Goal: Use online tool/utility: Utilize a website feature to perform a specific function

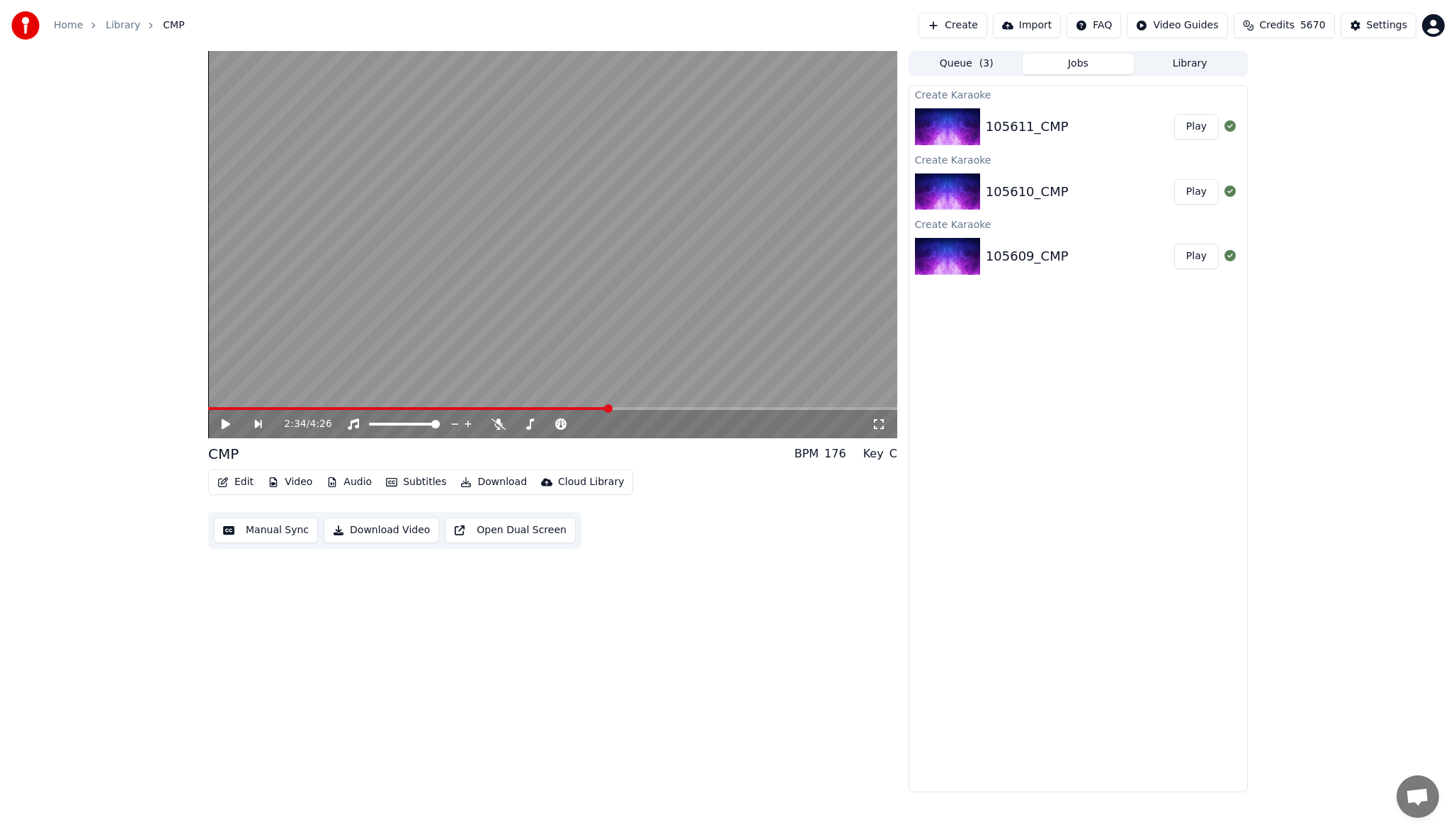
click at [73, 29] on link "Home" at bounding box center [68, 25] width 29 height 14
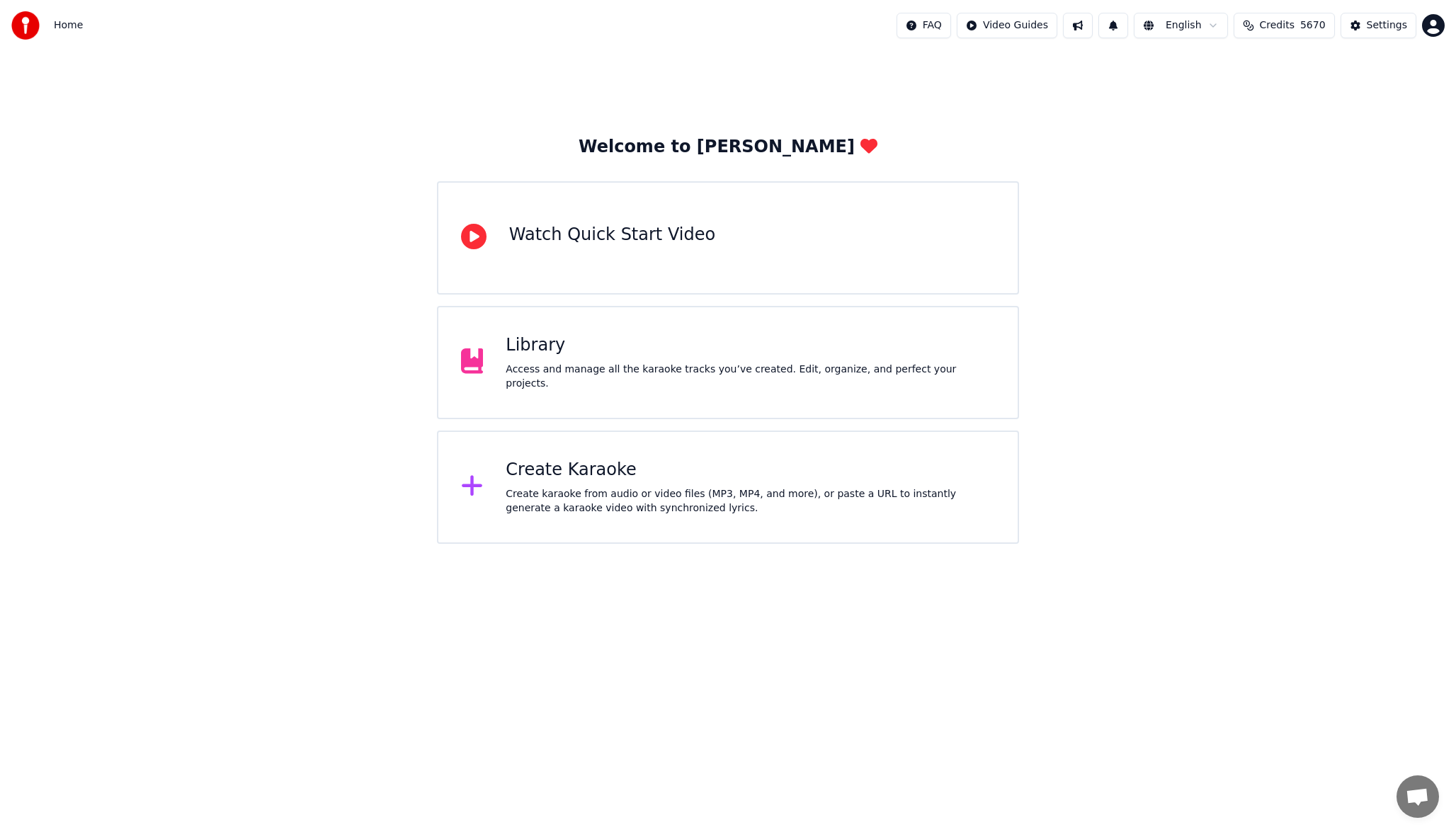
click at [593, 499] on div "Create karaoke from audio or video files (MP3, MP4, and more), or paste a URL t…" at bounding box center [751, 501] width 489 height 29
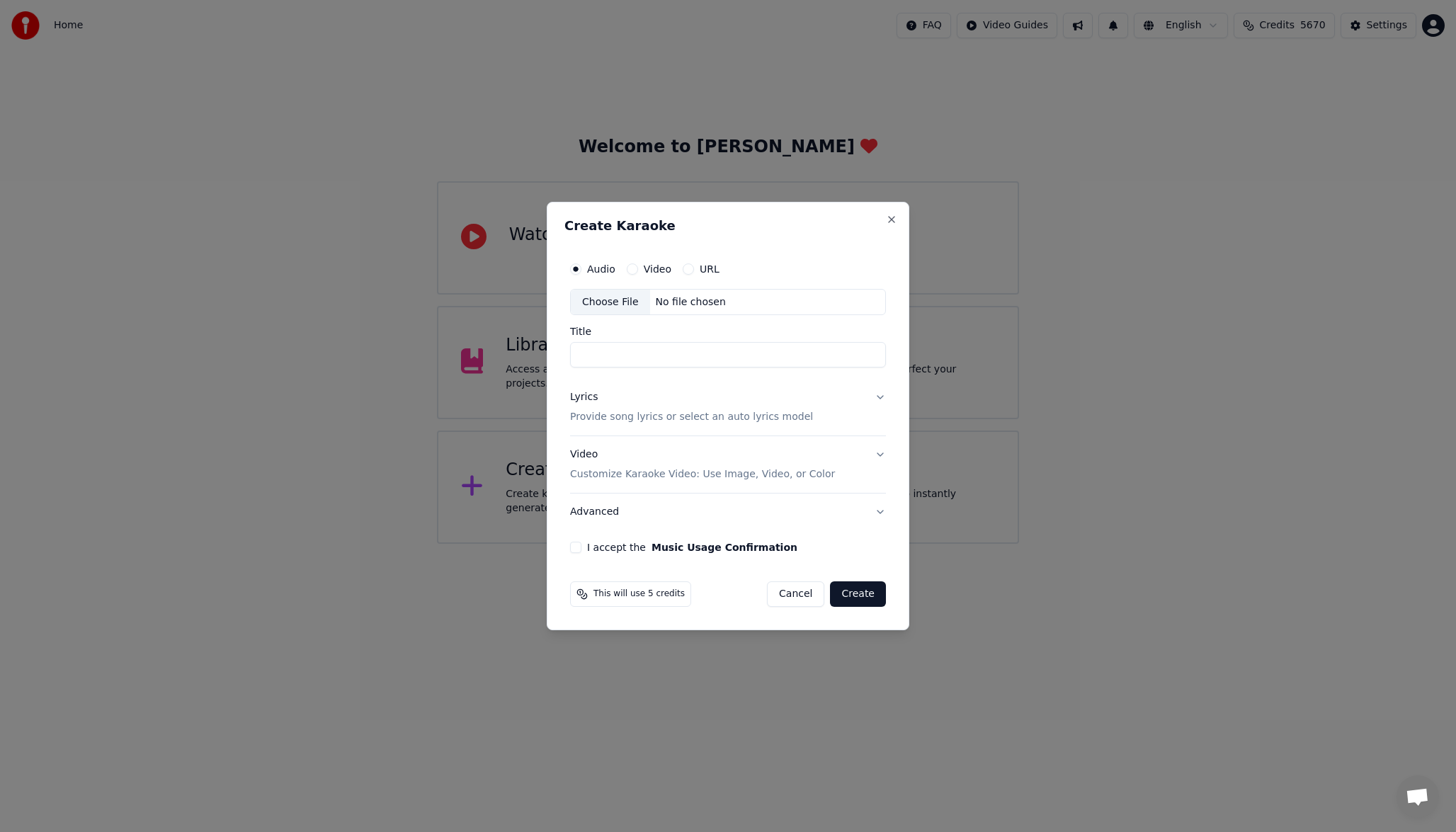
click at [593, 304] on div "Choose File" at bounding box center [611, 302] width 79 height 25
type input "**********"
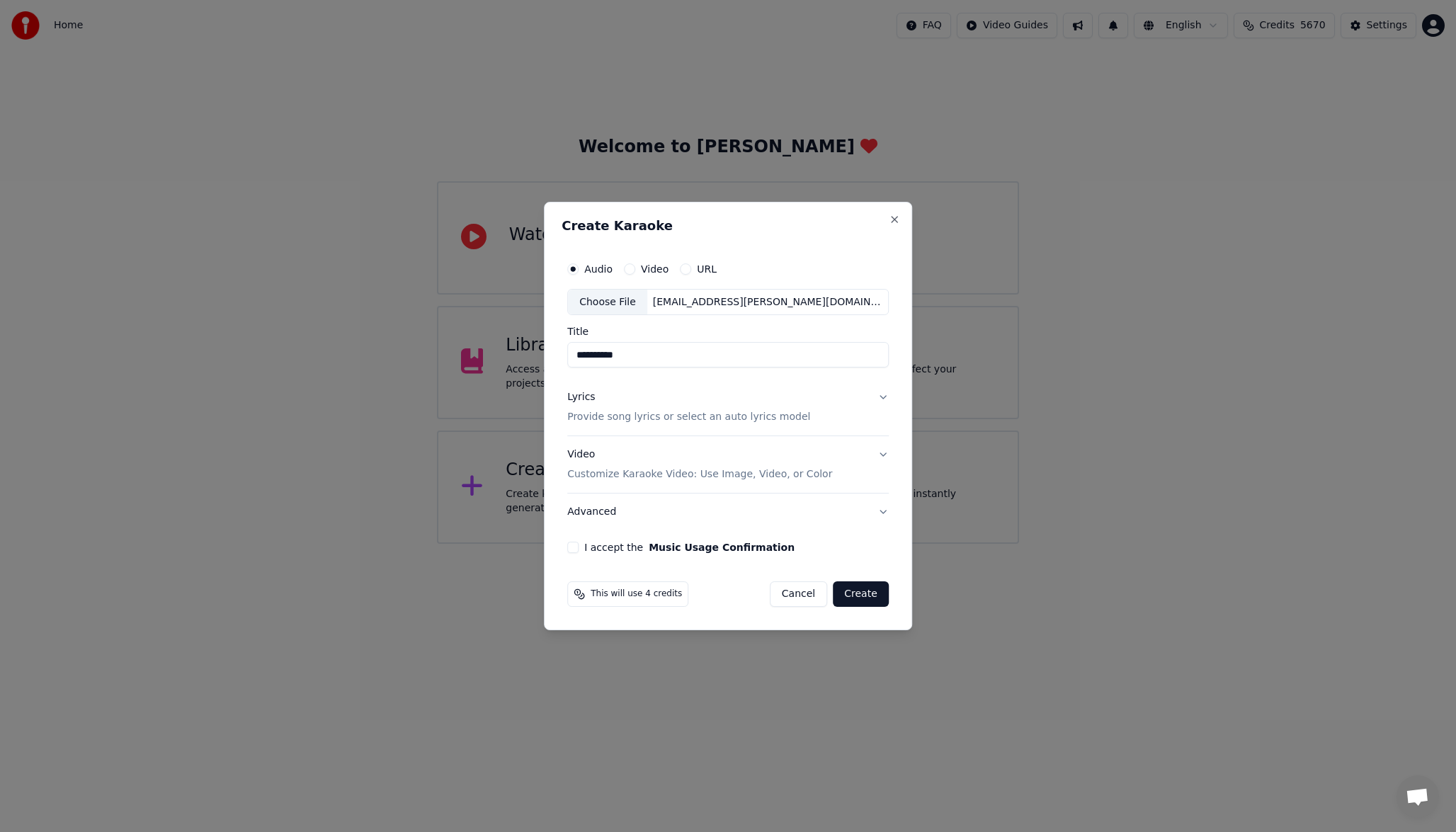
click at [861, 419] on button "Lyrics Provide song lyrics or select an auto lyrics model" at bounding box center [728, 407] width 322 height 56
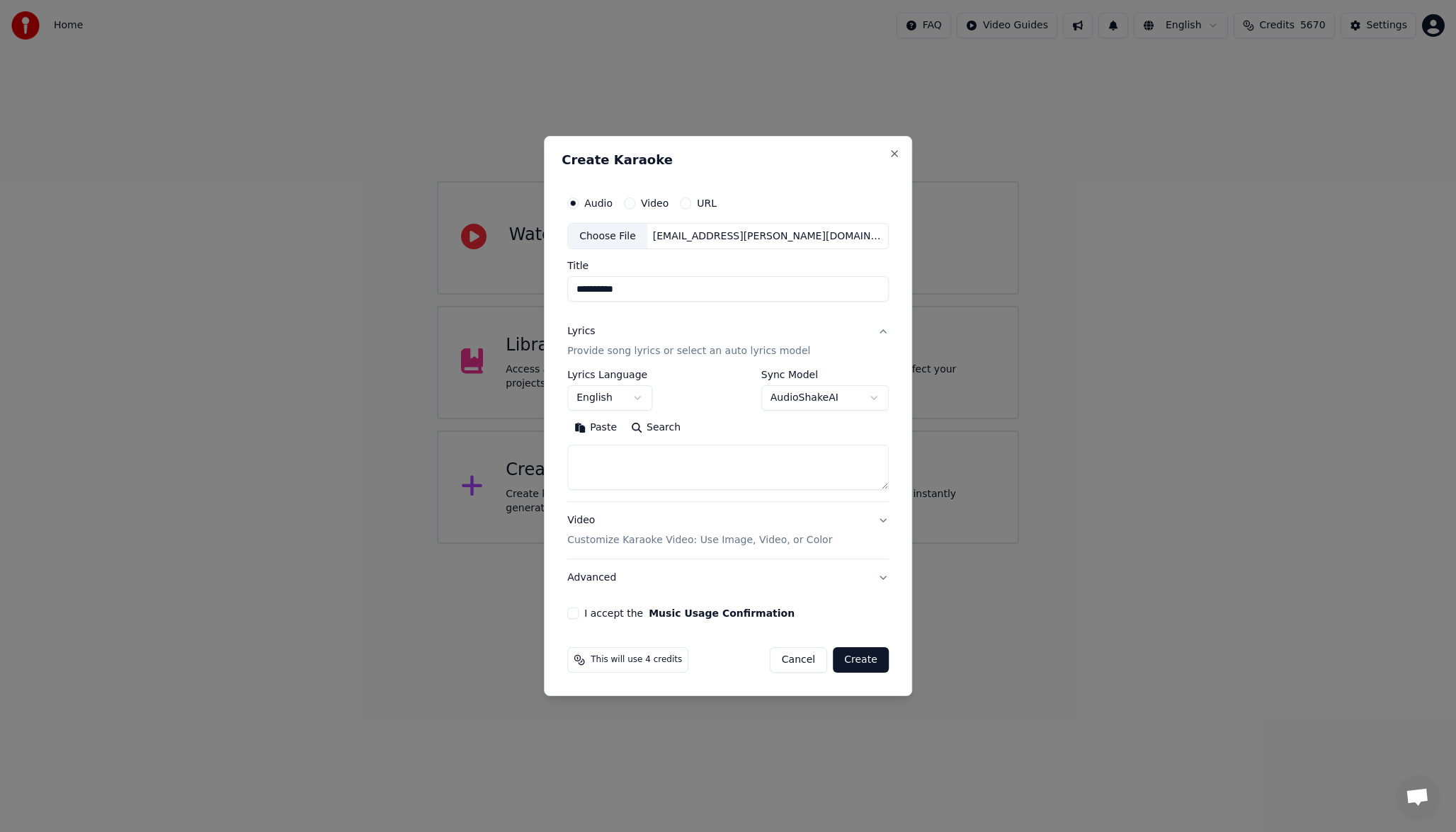
click at [719, 476] on textarea at bounding box center [728, 467] width 322 height 45
paste textarea "**********"
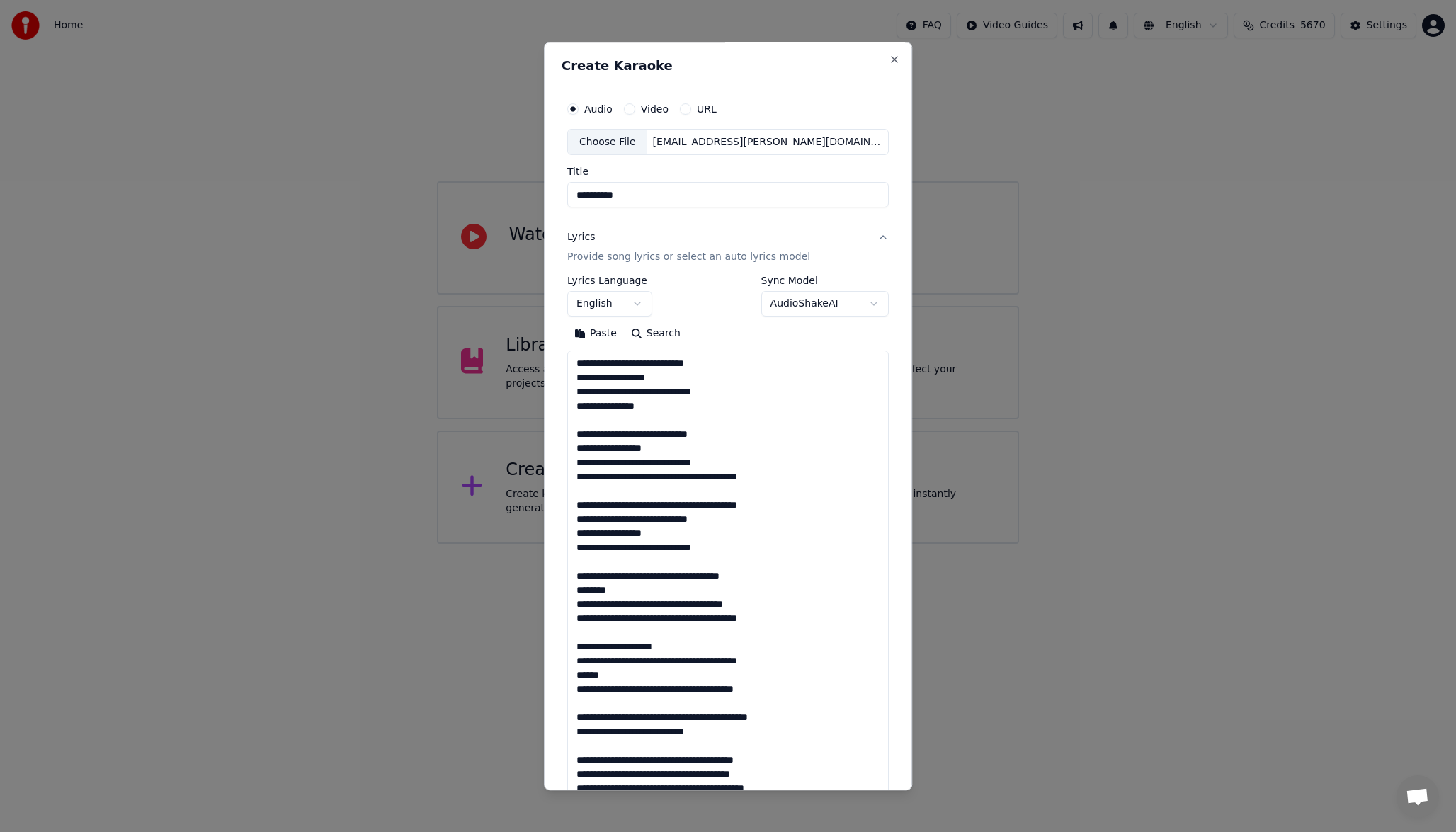
scroll to position [1248, 0]
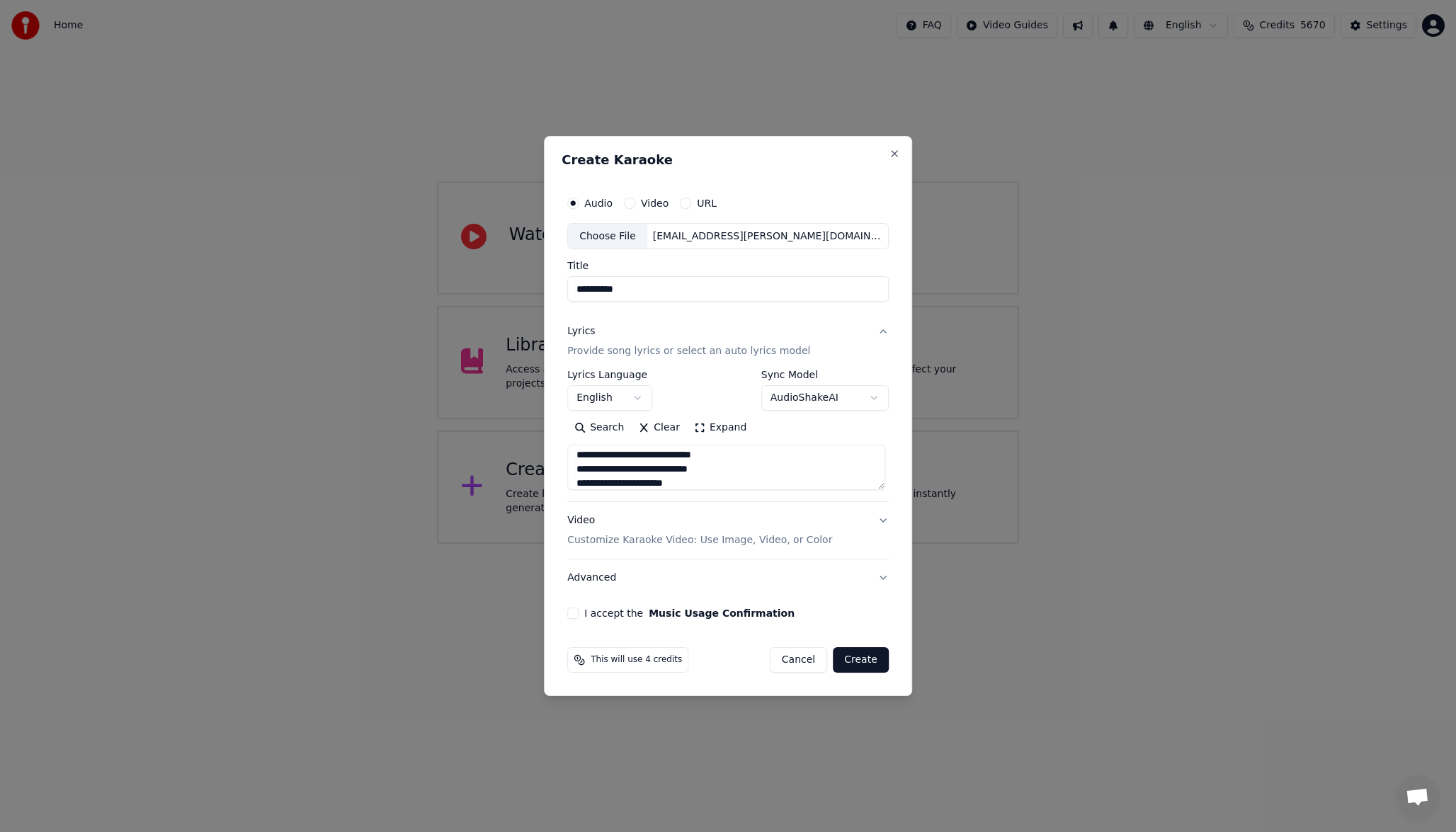
type textarea "**********"
click at [619, 613] on label "I accept the Music Usage Confirmation" at bounding box center [689, 613] width 210 height 10
click at [579, 613] on button "I accept the Music Usage Confirmation" at bounding box center [573, 614] width 11 height 11
click at [891, 150] on button "Close" at bounding box center [895, 154] width 11 height 11
select select
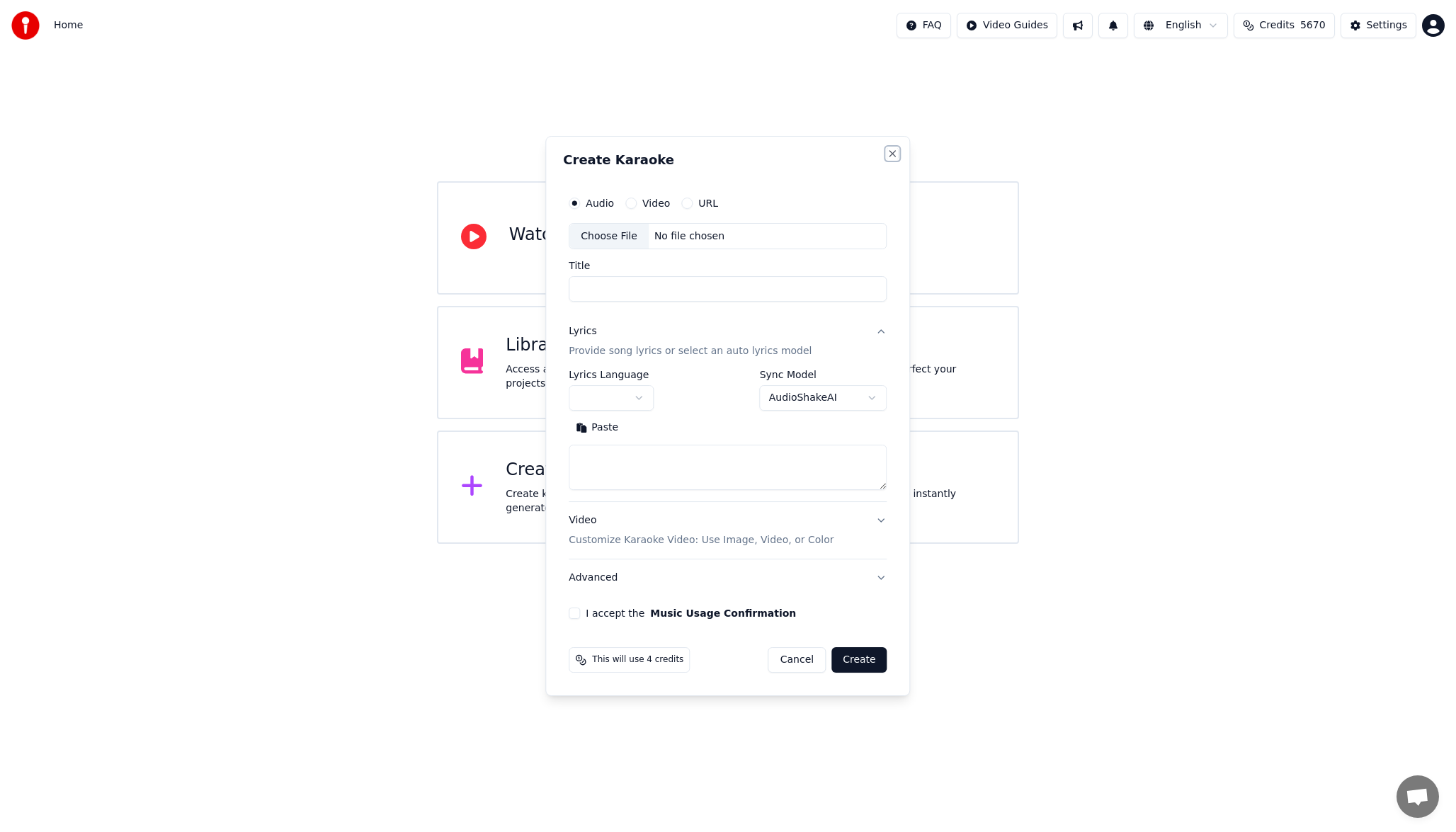
scroll to position [0, 0]
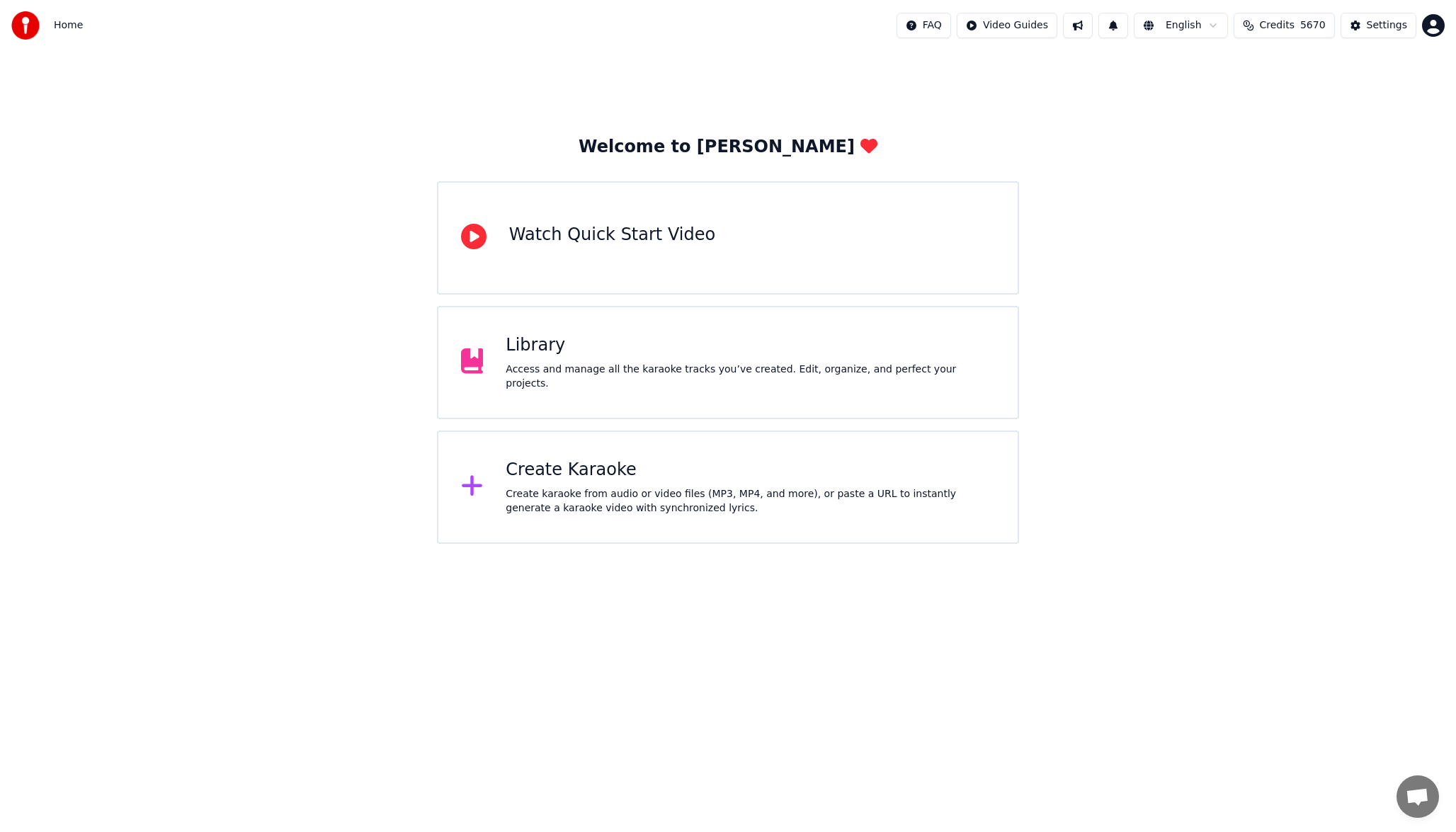
click at [755, 377] on div "Access and manage all the karaoke tracks you’ve created. Edit, organize, and pe…" at bounding box center [751, 376] width 489 height 29
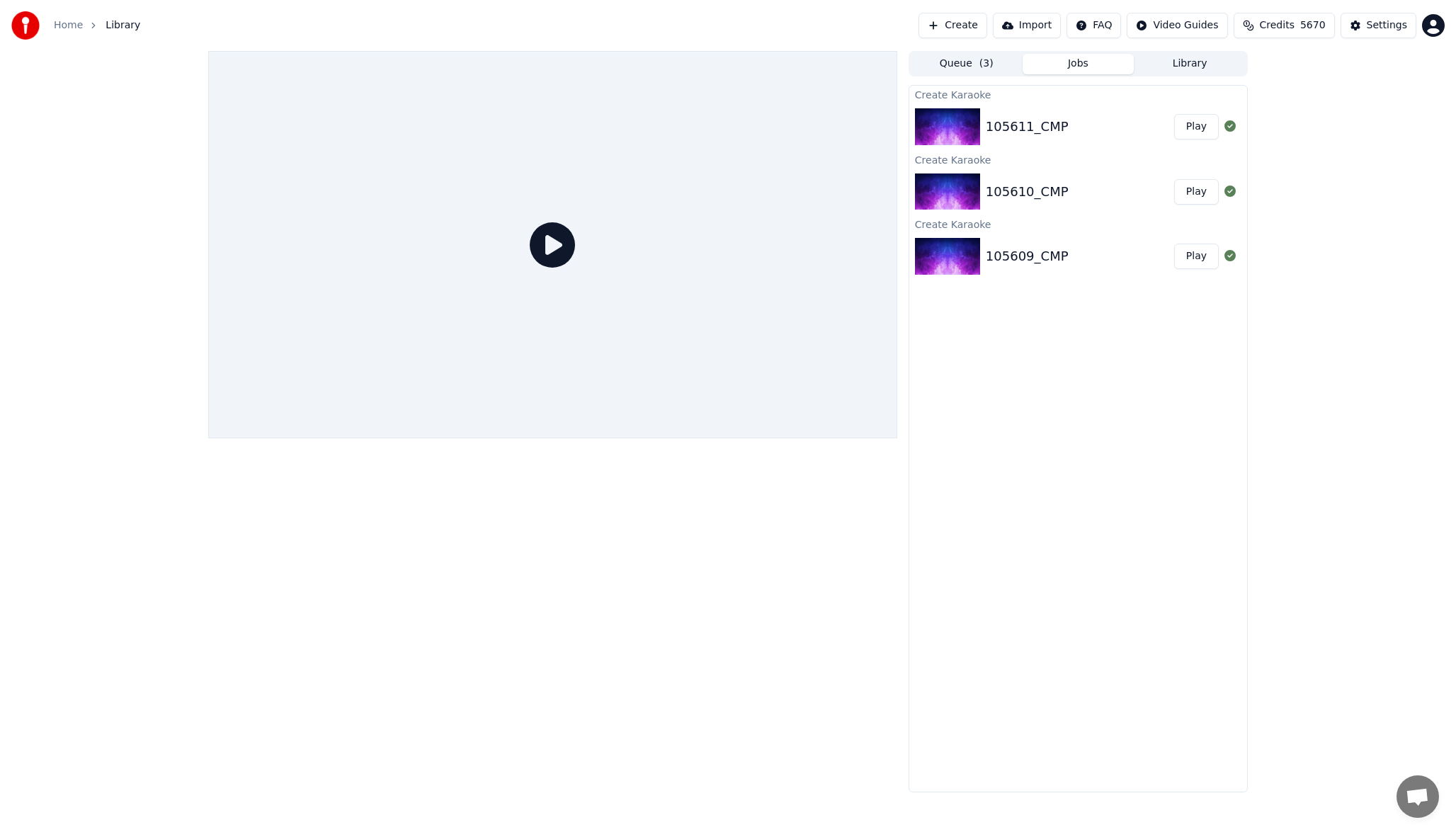
click at [1082, 142] on div "105611_CMP Play" at bounding box center [1078, 126] width 338 height 48
click at [1197, 133] on button "Play" at bounding box center [1197, 126] width 45 height 25
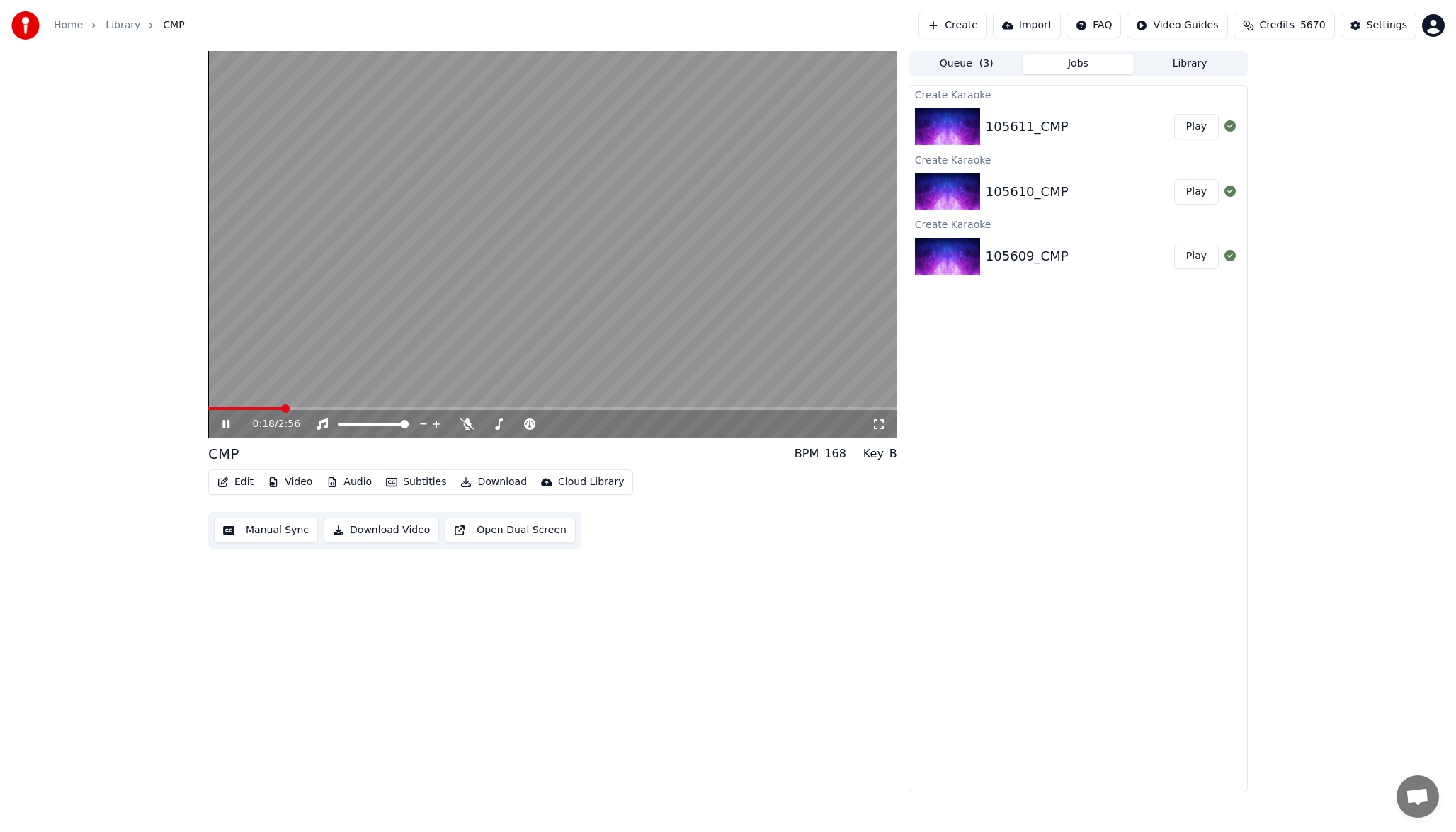
click at [530, 249] on video at bounding box center [552, 244] width 689 height 387
click at [496, 429] on icon at bounding box center [498, 425] width 14 height 11
click at [472, 427] on icon at bounding box center [467, 425] width 14 height 11
click at [543, 424] on span at bounding box center [539, 424] width 8 height 8
click at [563, 230] on video at bounding box center [552, 244] width 689 height 387
